Goal: Connect with others: Connect with others

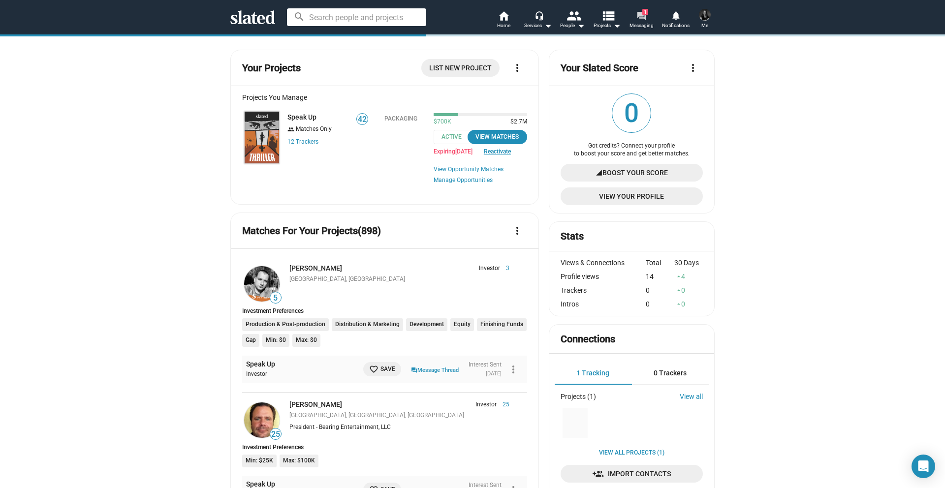
click at [641, 16] on mat-icon "forum" at bounding box center [641, 15] width 9 height 9
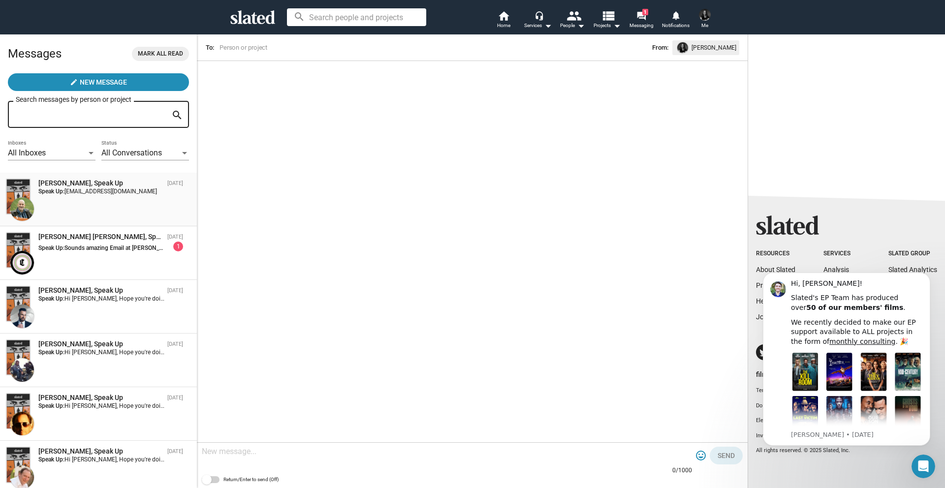
click at [108, 202] on div "[PERSON_NAME], Speak Up [DATE] Speak Up: [PERSON_NAME][EMAIL_ADDRESS][DOMAIN_NA…" at bounding box center [98, 200] width 185 height 42
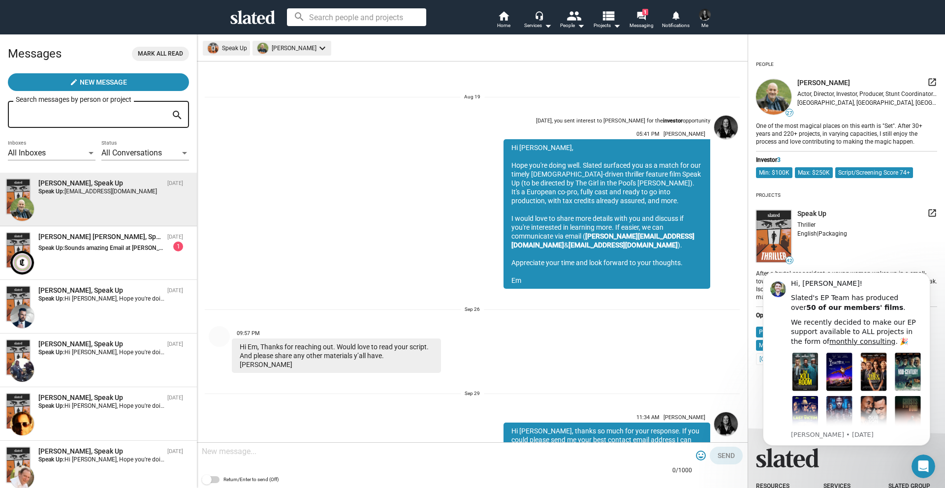
scroll to position [179, 0]
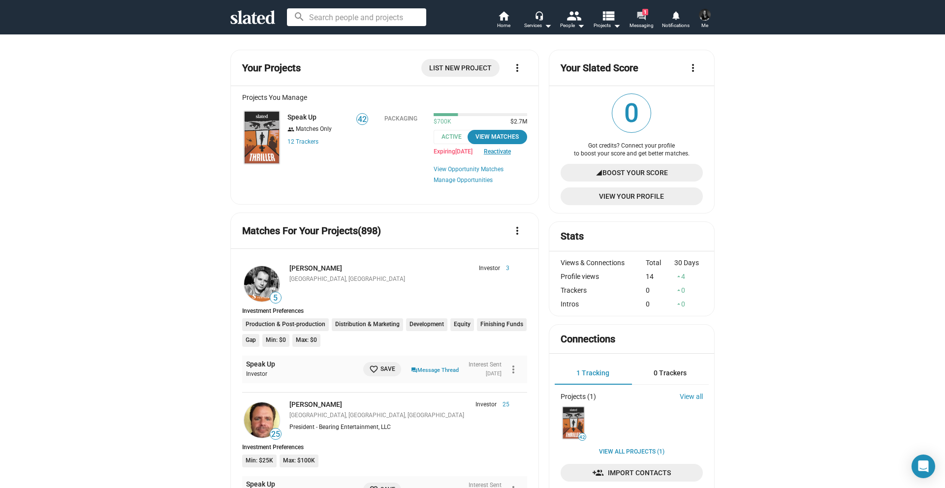
click at [653, 13] on link "forum 1 Messaging" at bounding box center [641, 21] width 34 height 22
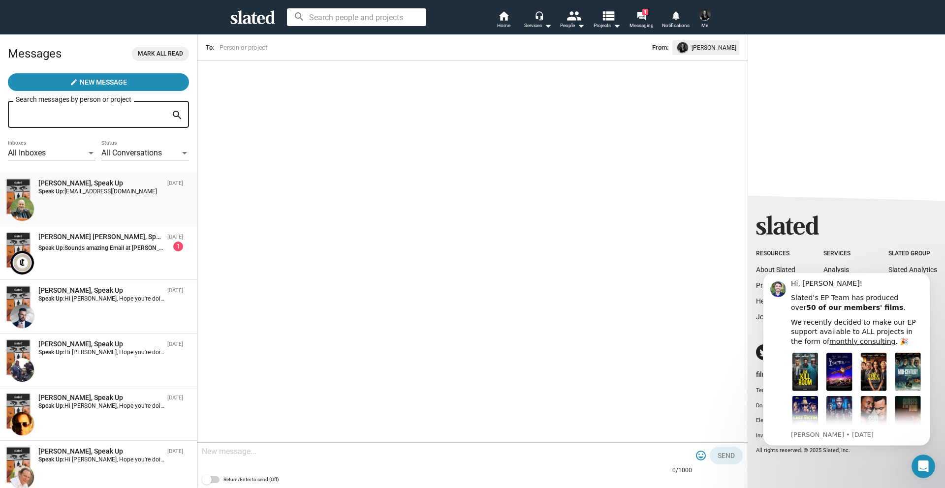
click at [123, 202] on div "[PERSON_NAME], Speak Up [DATE] Speak Up: [PERSON_NAME][EMAIL_ADDRESS][DOMAIN_NA…" at bounding box center [98, 200] width 185 height 42
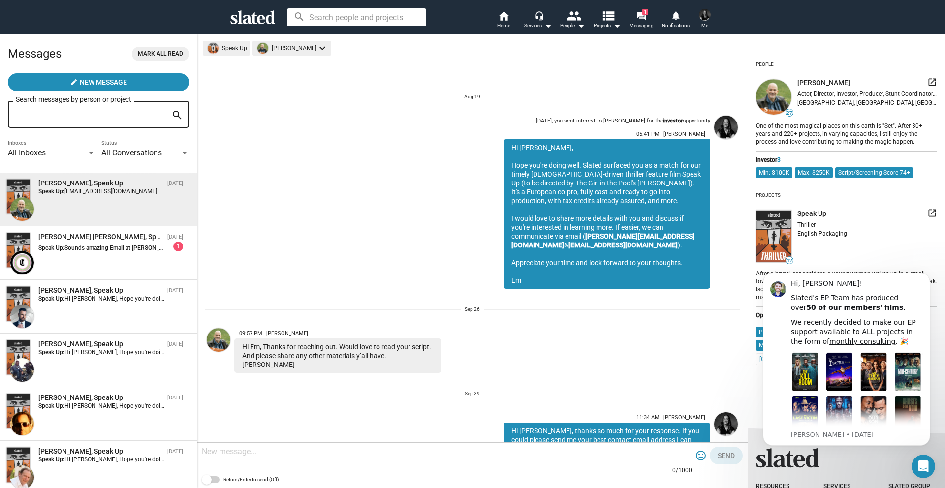
scroll to position [7, 0]
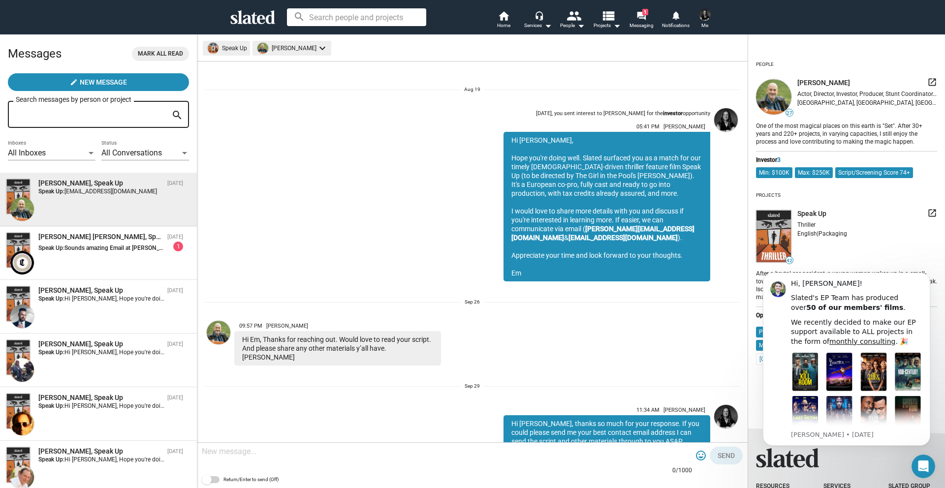
click at [753, 99] on div "arrow_back People 27 Jay Caputo launch Actor, Director, Investor, Producer, Stu…" at bounding box center [846, 213] width 197 height 326
click at [223, 337] on img at bounding box center [219, 333] width 24 height 24
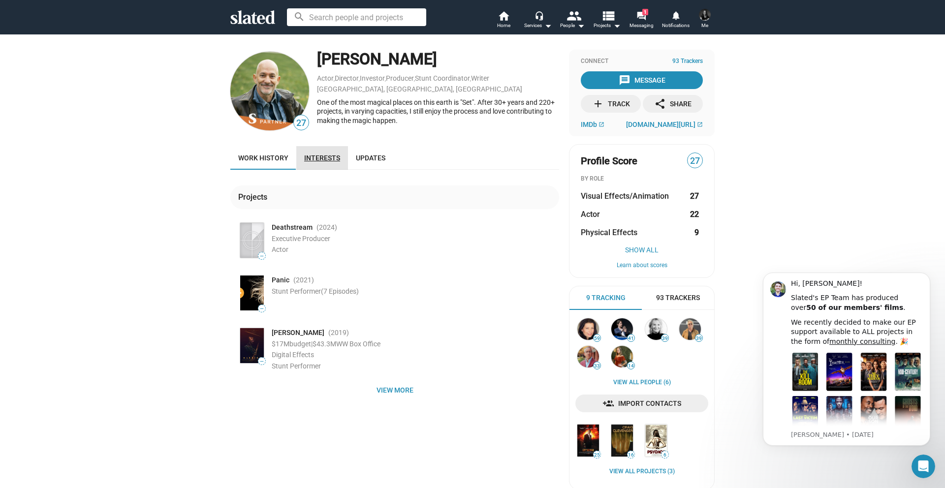
click at [324, 158] on span "Interests" at bounding box center [322, 158] width 36 height 8
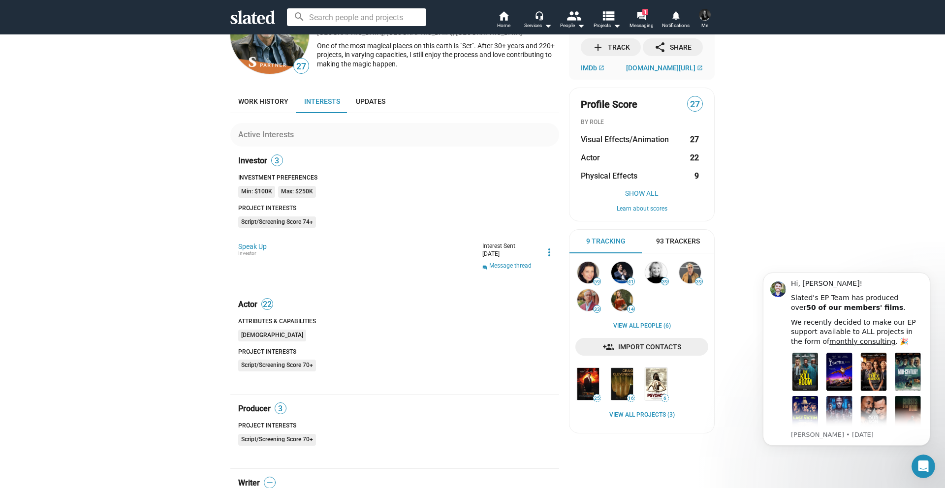
scroll to position [82, 0]
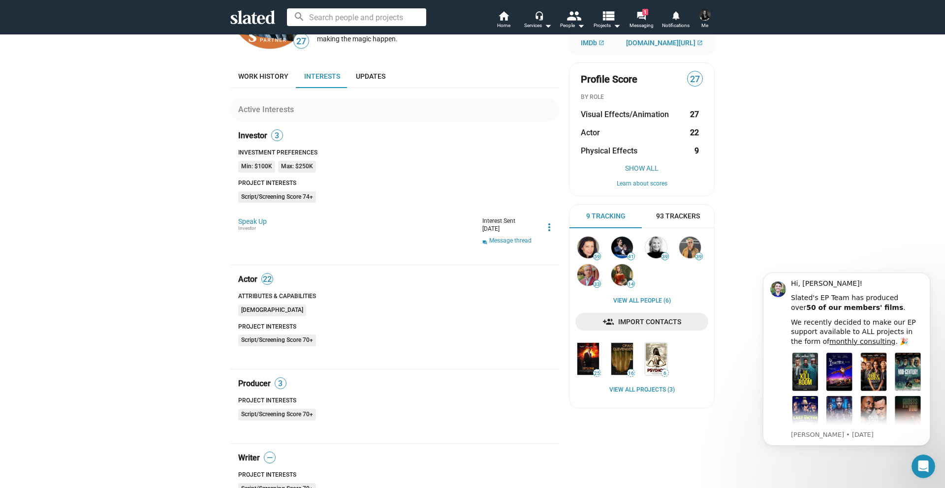
click at [279, 134] on span "3" at bounding box center [277, 136] width 11 height 10
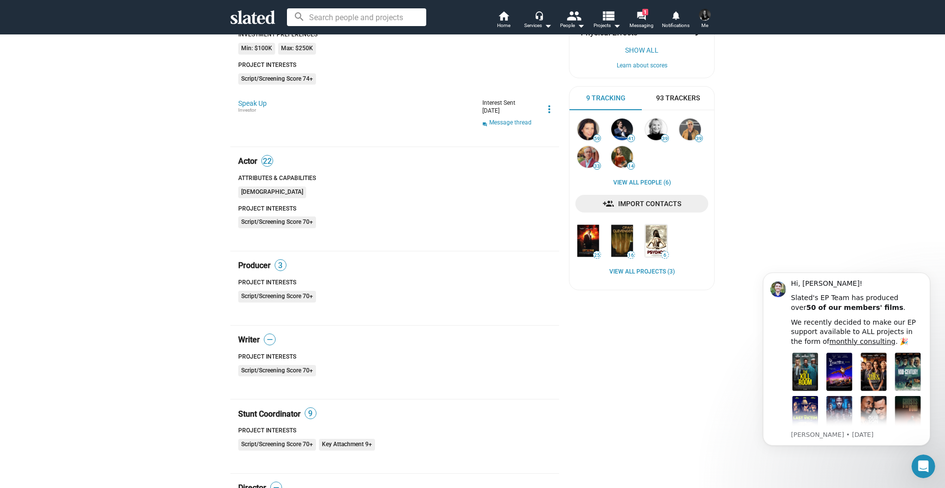
scroll to position [0, 0]
